Goal: Find specific page/section: Find specific page/section

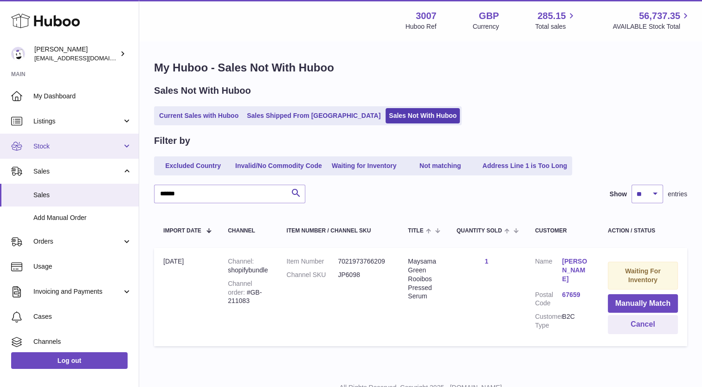
click at [54, 149] on span "Stock" at bounding box center [77, 146] width 89 height 9
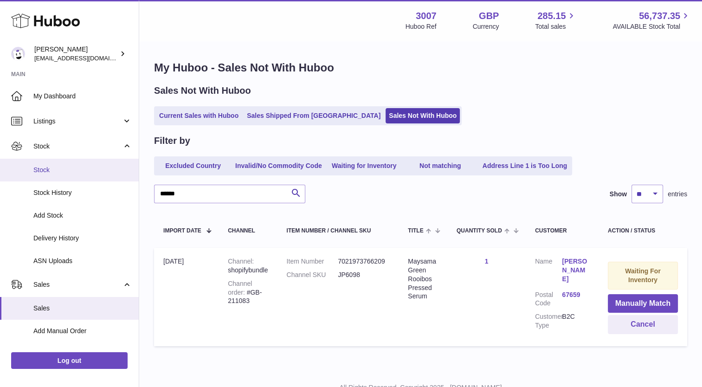
click at [48, 174] on link "Stock" at bounding box center [69, 170] width 139 height 23
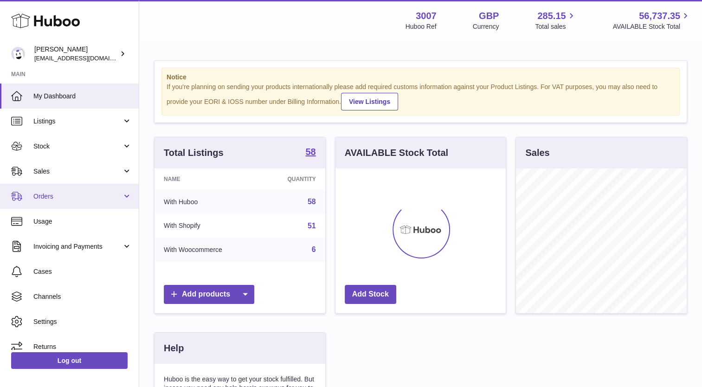
scroll to position [145, 171]
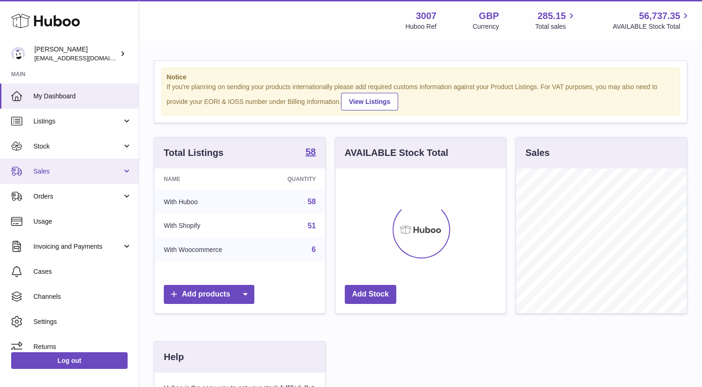
click at [52, 174] on span "Sales" at bounding box center [77, 171] width 89 height 9
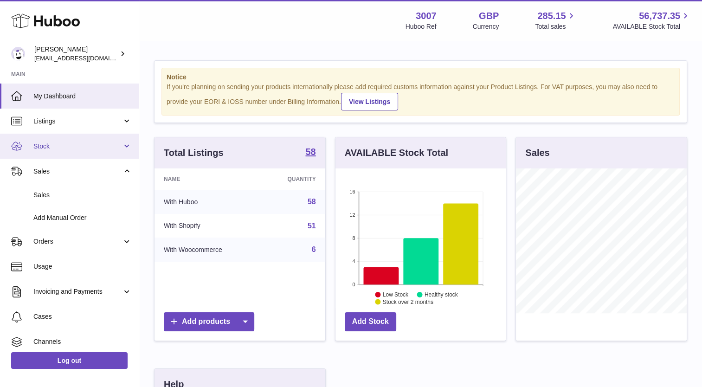
click at [71, 143] on span "Stock" at bounding box center [77, 146] width 89 height 9
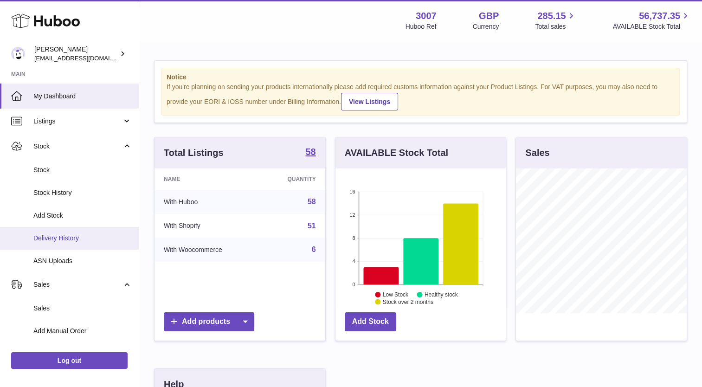
click at [71, 231] on link "Delivery History" at bounding box center [69, 238] width 139 height 23
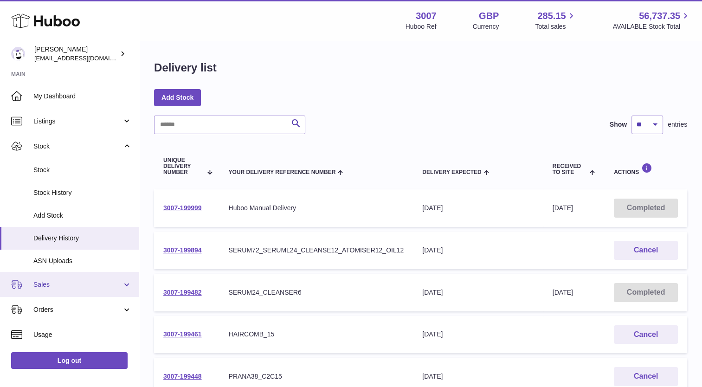
click at [49, 285] on span "Sales" at bounding box center [77, 284] width 89 height 9
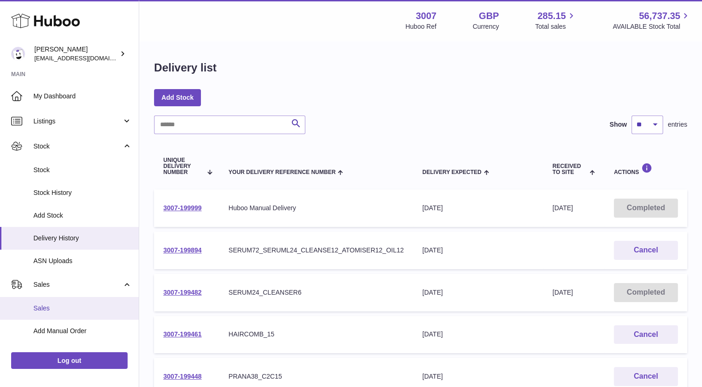
click at [46, 309] on span "Sales" at bounding box center [82, 308] width 98 height 9
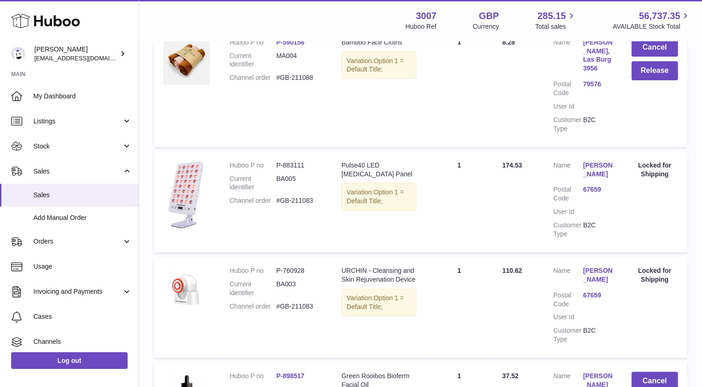
scroll to position [353, 0]
